Goal: Task Accomplishment & Management: Use online tool/utility

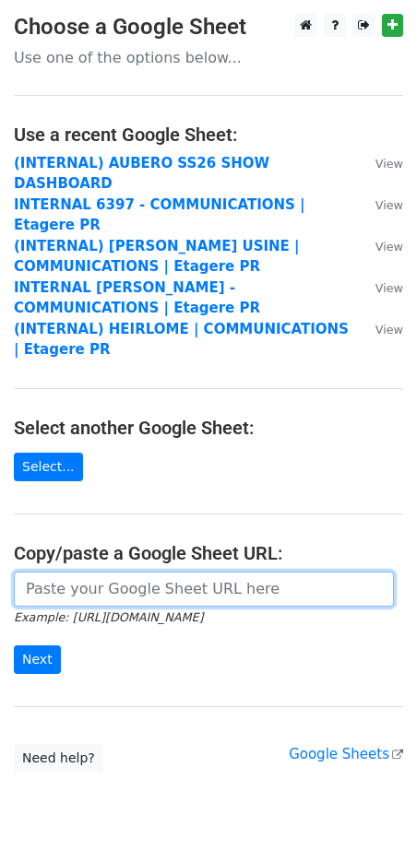
click at [117, 572] on input "url" at bounding box center [204, 589] width 380 height 35
click at [116, 572] on input "url" at bounding box center [204, 589] width 380 height 35
paste input "https://docs.google.com/spreadsheets/d/1uRhtCKVE_gUVN1EmUdUrjXkGXySZaA3VPjbNckm…"
type input "https://docs.google.com/spreadsheets/d/1uRhtCKVE_gUVN1EmUdUrjXkGXySZaA3VPjbNckm…"
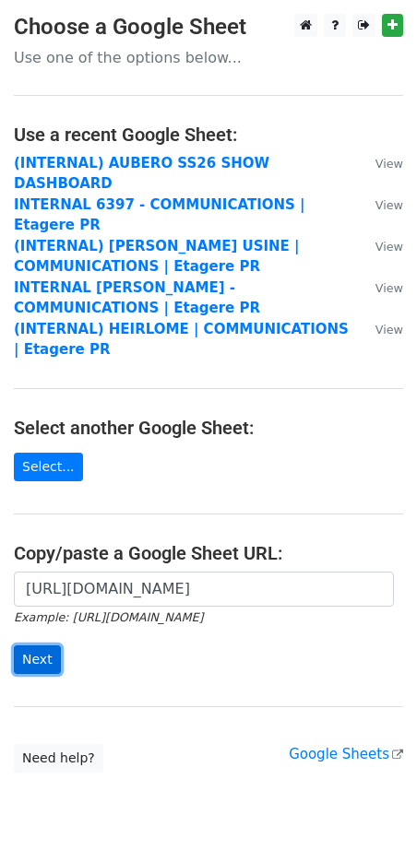
scroll to position [0, 0]
click at [44, 645] on input "Next" at bounding box center [37, 659] width 47 height 29
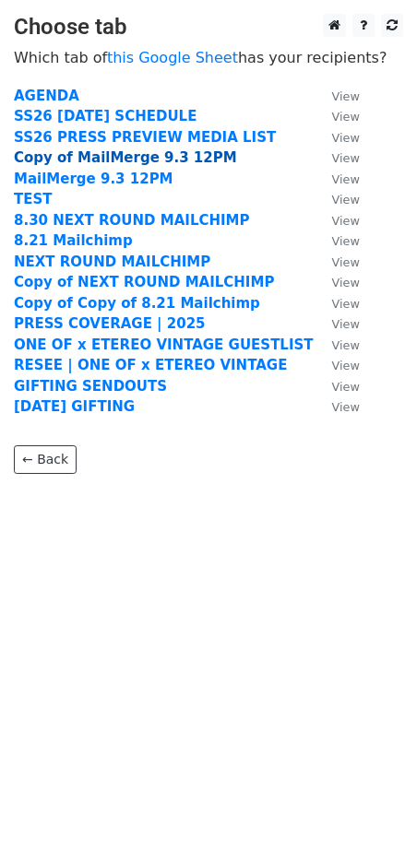
click at [72, 151] on strong "Copy of MailMerge 9.3 12PM" at bounding box center [125, 157] width 223 height 17
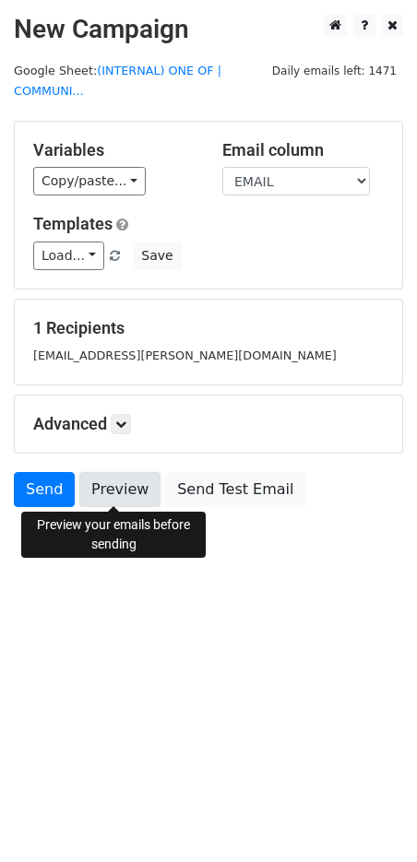
click at [118, 493] on link "Preview" at bounding box center [119, 489] width 81 height 35
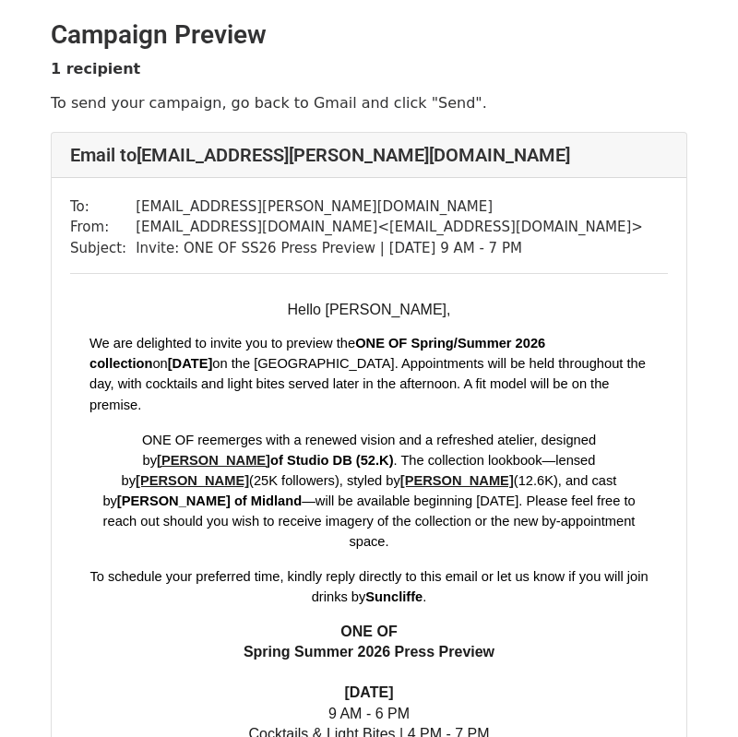
scroll to position [599, 0]
